Goal: Find specific page/section: Find specific page/section

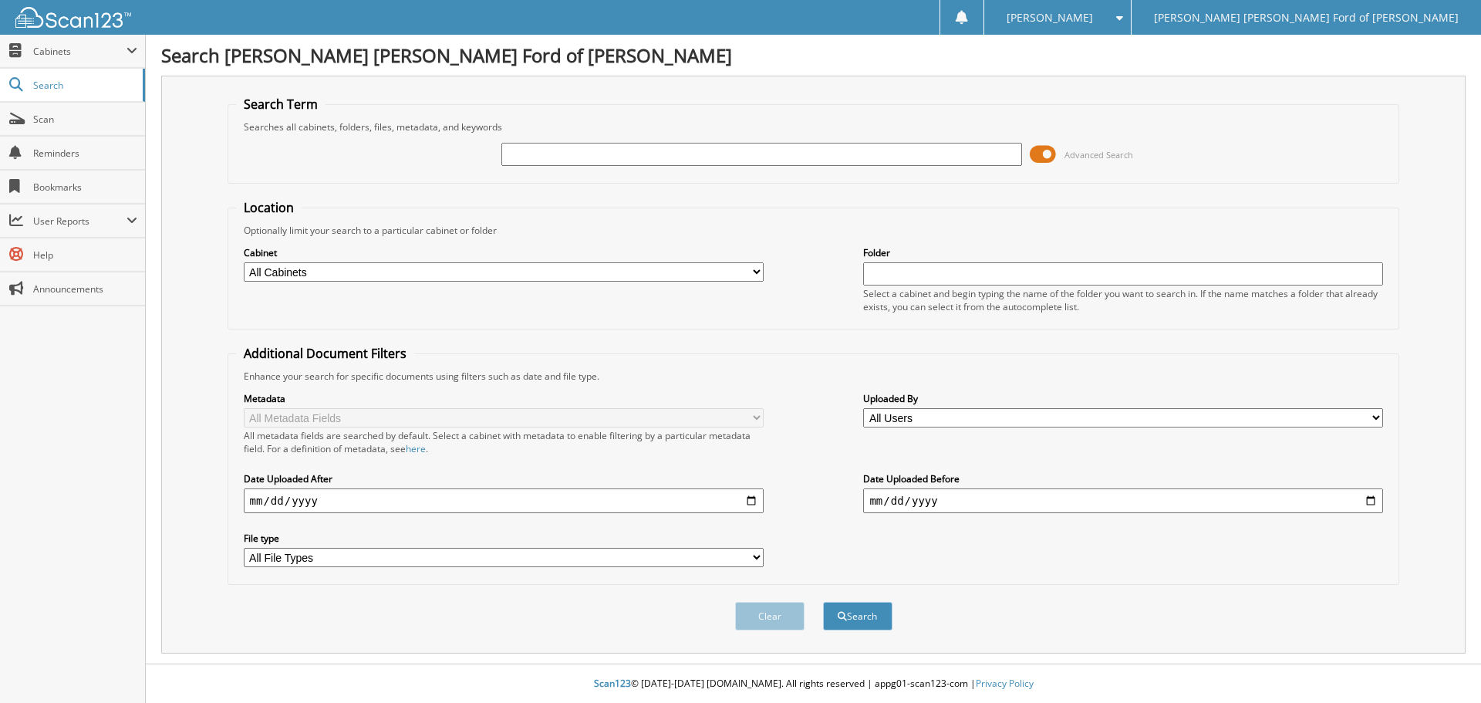
click at [585, 159] on input "text" at bounding box center [761, 154] width 520 height 23
type input "[PERSON_NAME]"
click at [823, 602] on button "Search" at bounding box center [857, 616] width 69 height 29
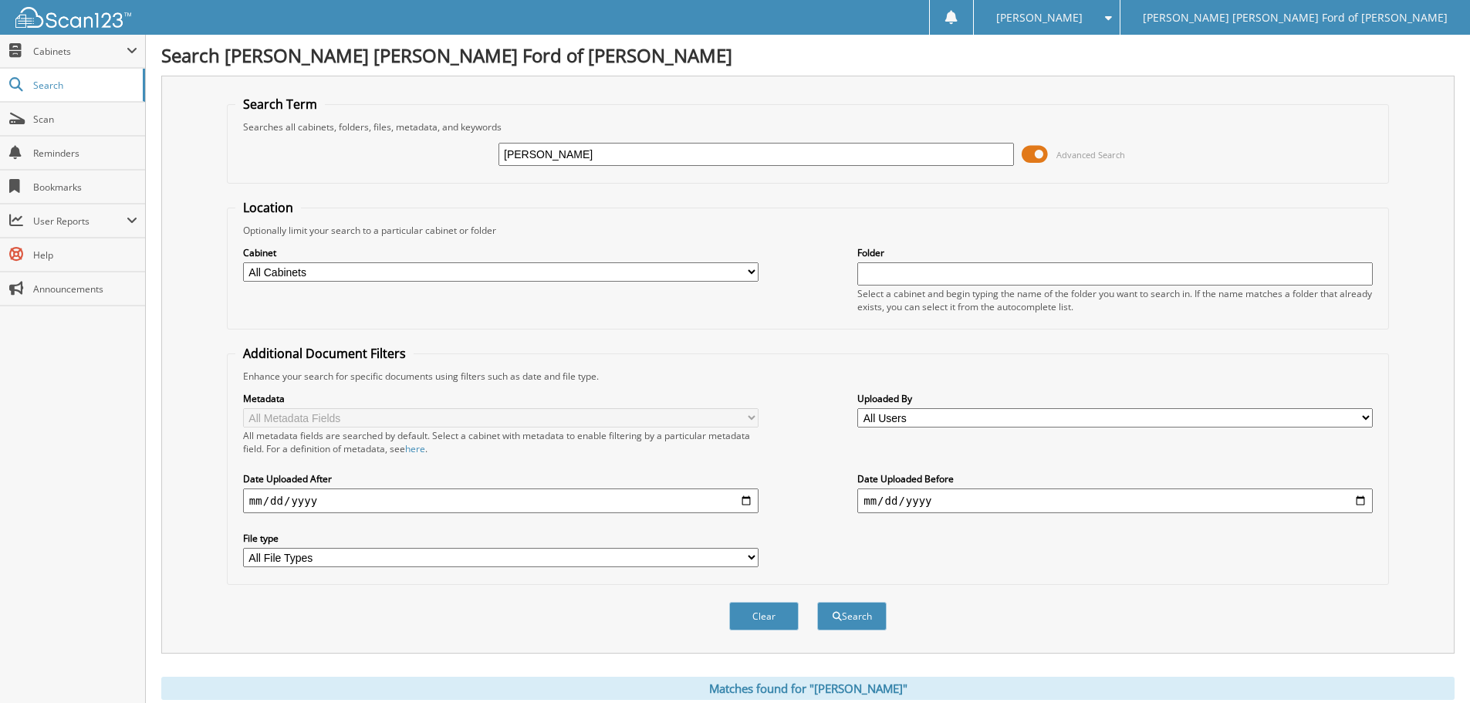
drag, startPoint x: 563, startPoint y: 159, endPoint x: 437, endPoint y: 157, distance: 125.8
click at [437, 157] on div "[PERSON_NAME] Advanced Search" at bounding box center [807, 154] width 1145 height 42
type input "brzoticky"
click at [817, 602] on button "Search" at bounding box center [851, 616] width 69 height 29
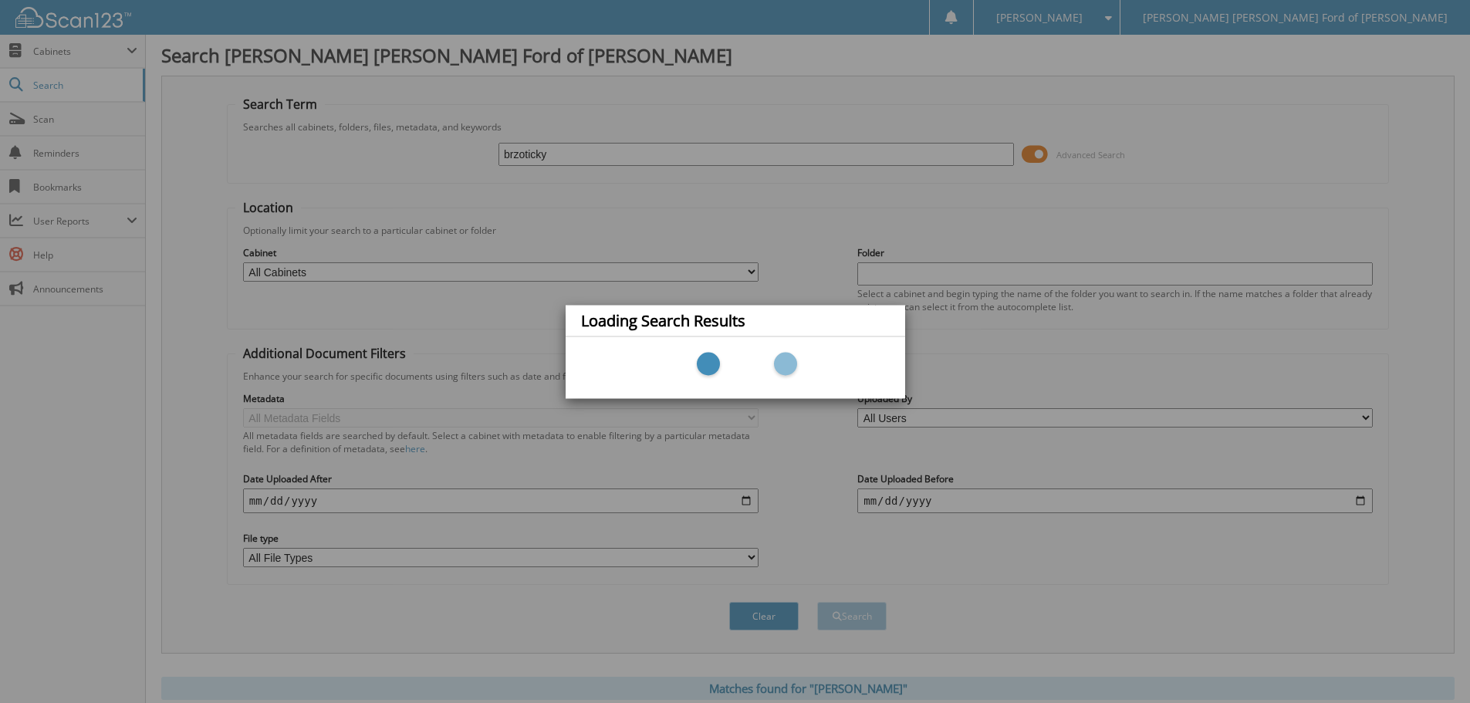
click at [791, 108] on div "Loading Search Results" at bounding box center [735, 351] width 1470 height 703
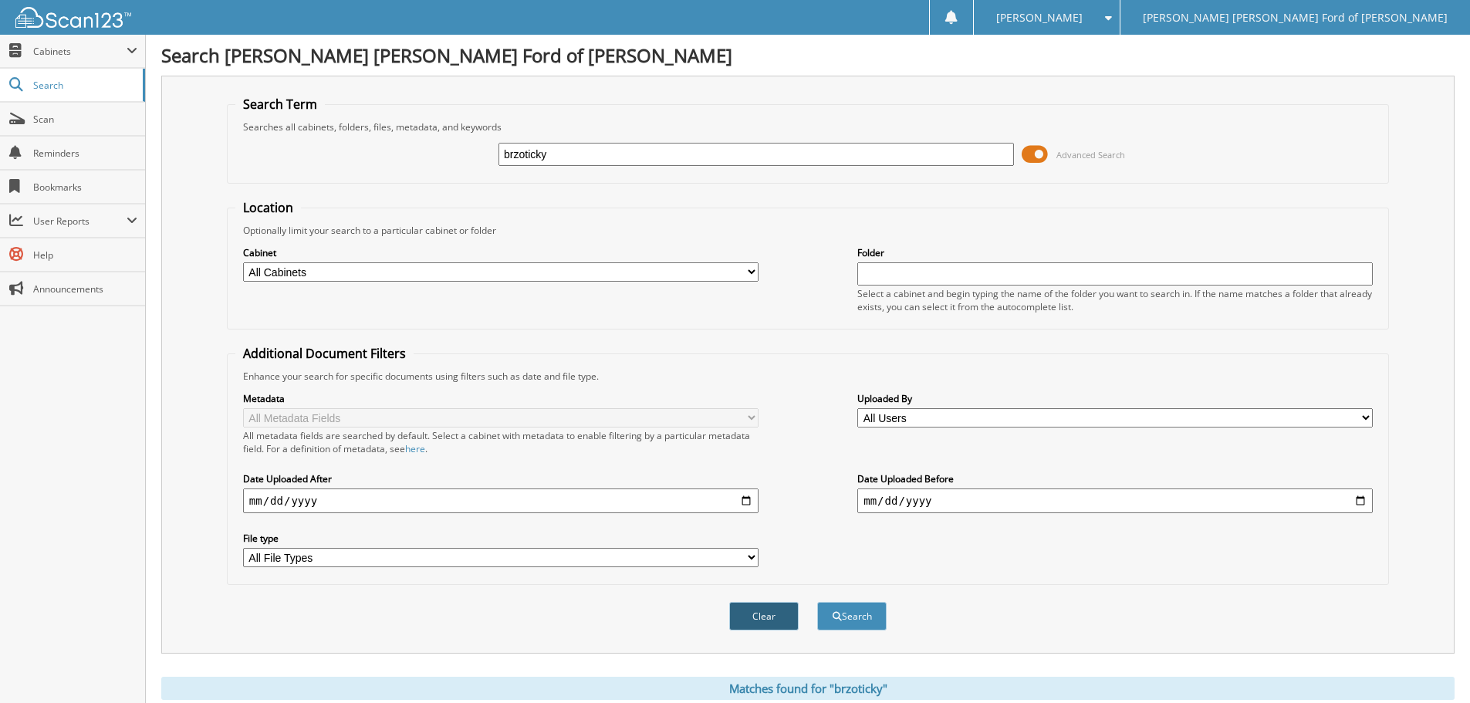
click at [760, 613] on button "Clear" at bounding box center [763, 616] width 69 height 29
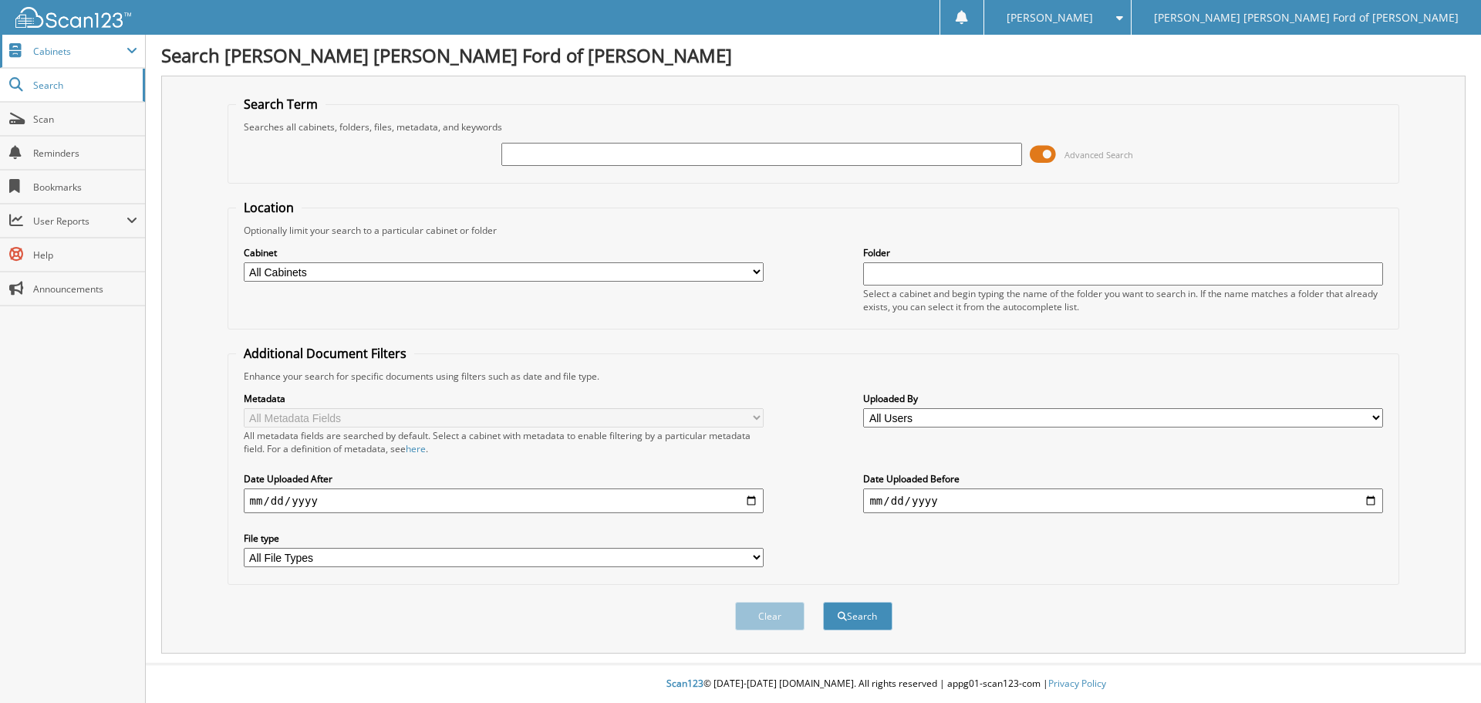
click at [47, 52] on span "Cabinets" at bounding box center [79, 51] width 93 height 13
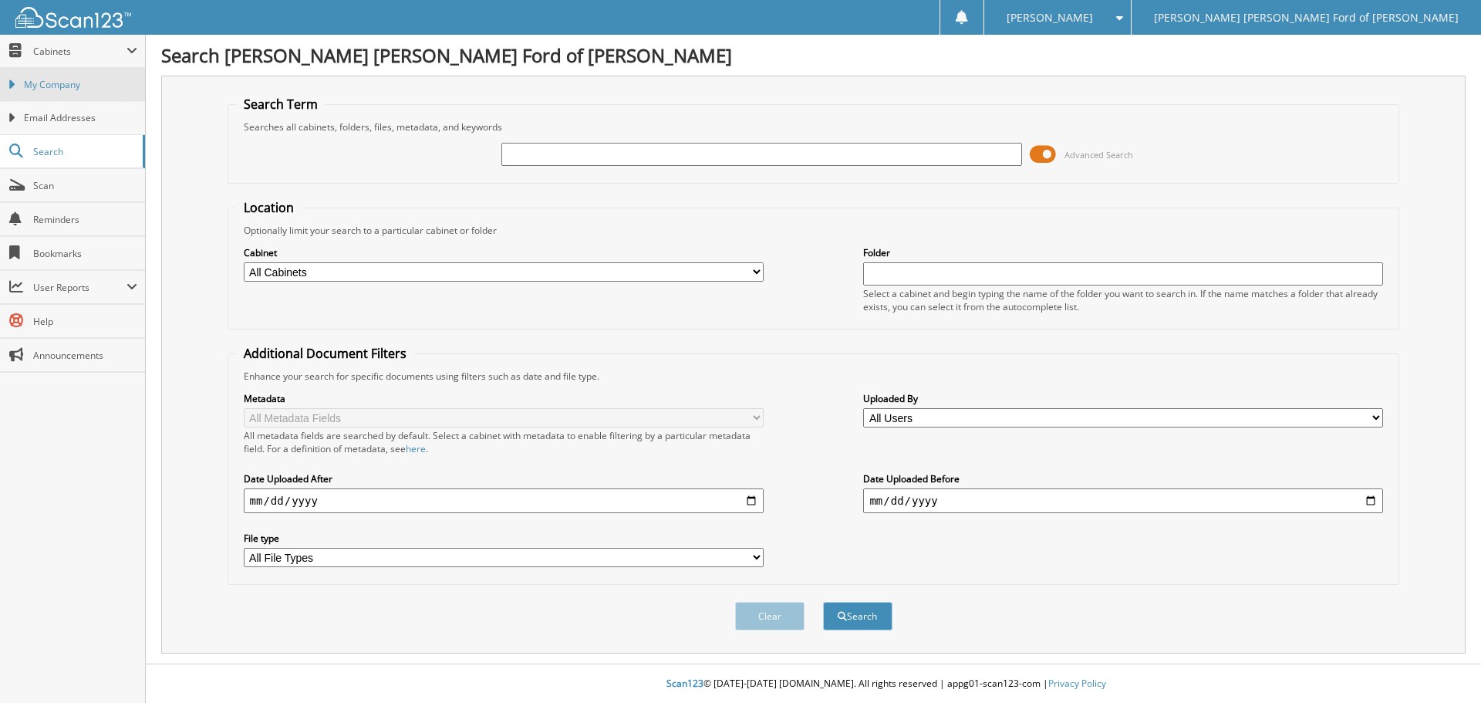
click at [46, 83] on span "My Company" at bounding box center [80, 85] width 113 height 14
